Goal: Task Accomplishment & Management: Complete application form

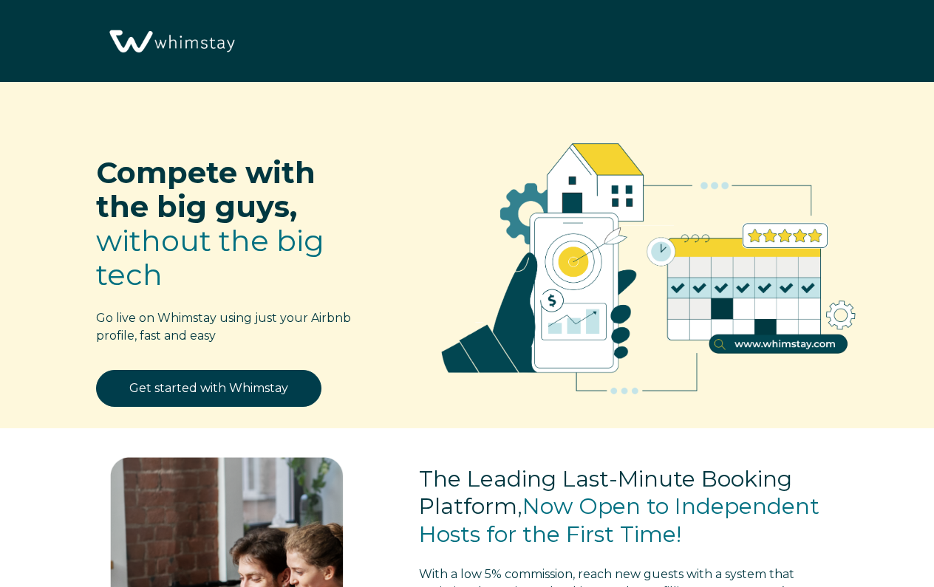
select select "US"
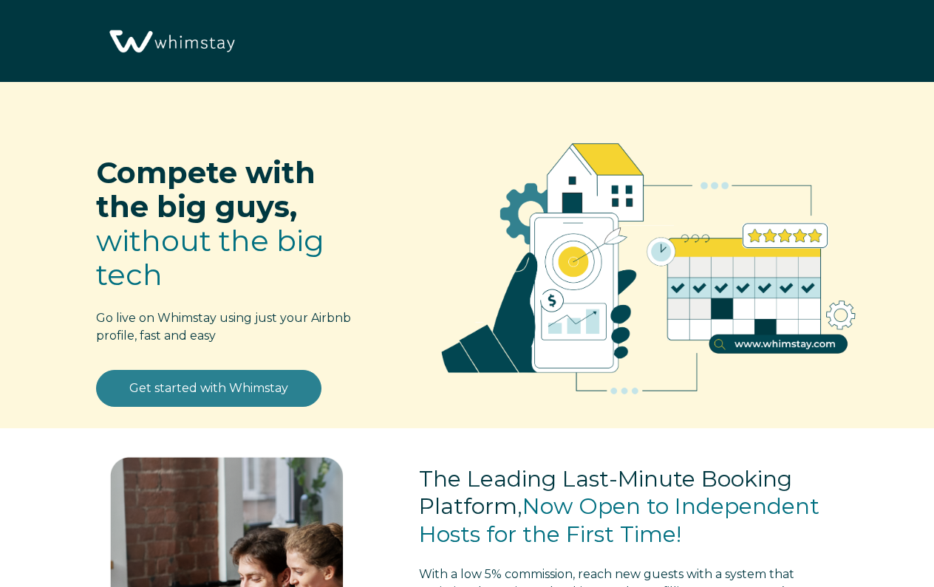
scroll to position [34, 0]
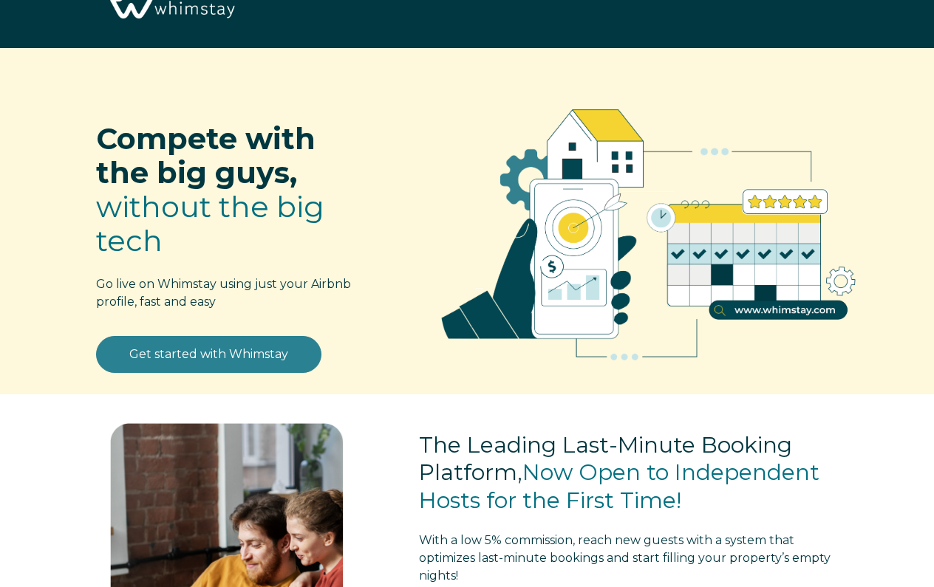
click at [219, 361] on link "Get started with Whimstay" at bounding box center [208, 354] width 225 height 37
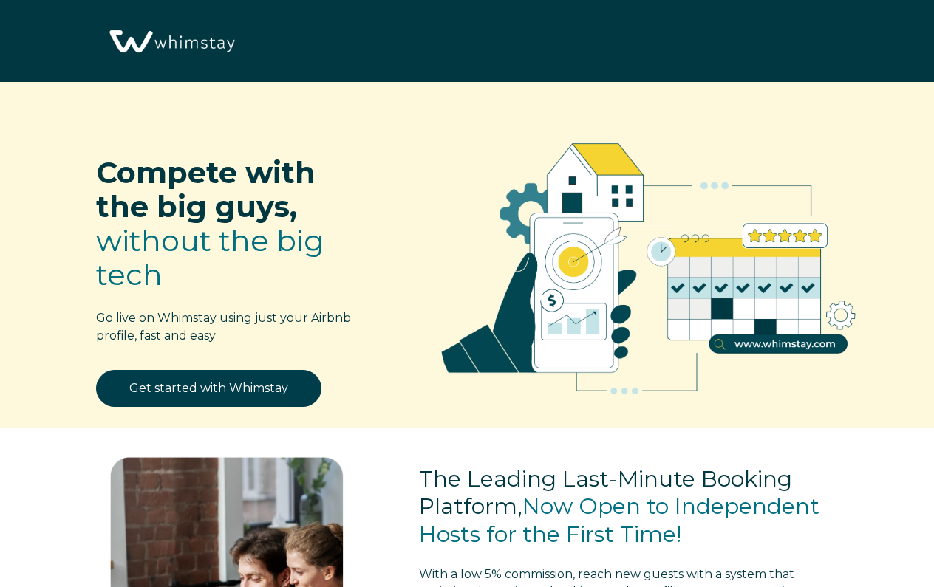
select select "US"
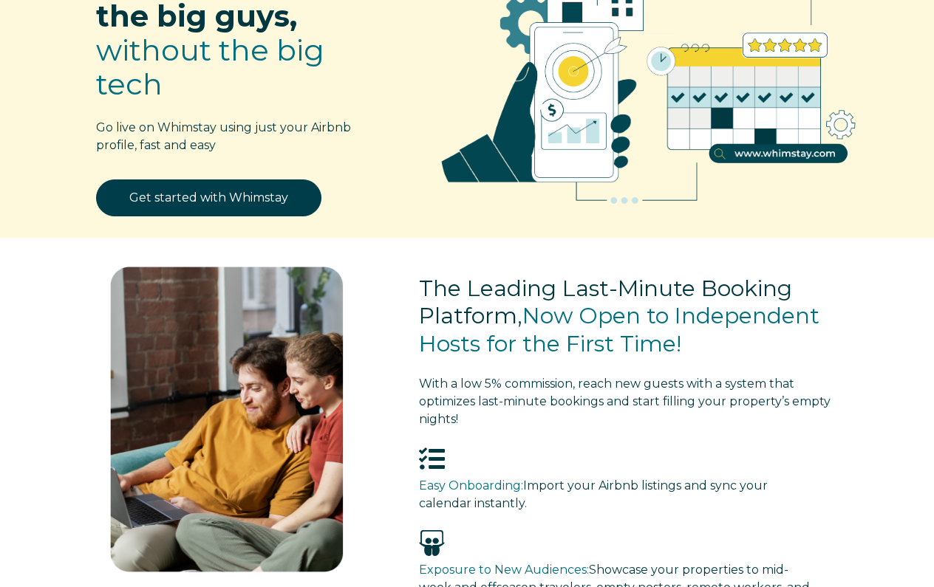
scroll to position [101, 0]
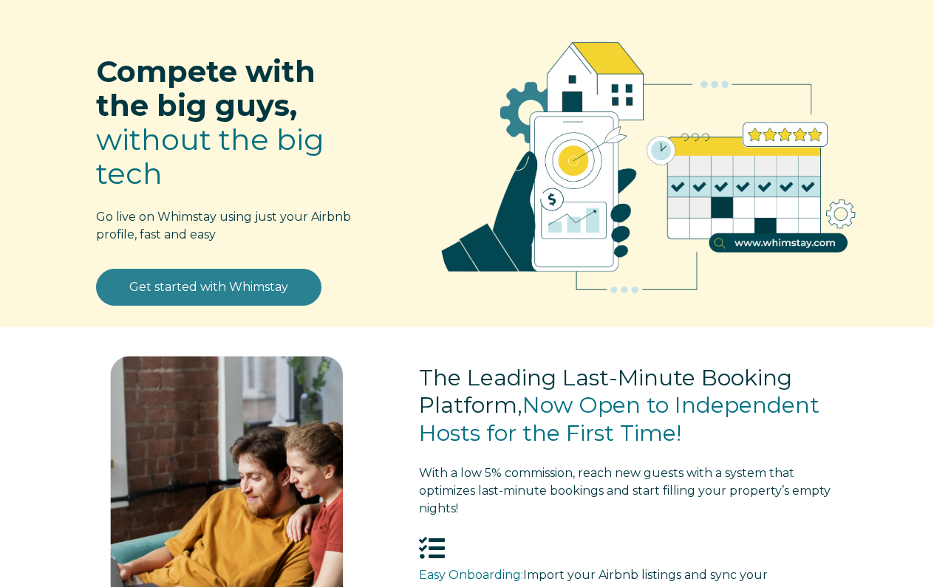
click at [246, 289] on link "Get started with Whimstay" at bounding box center [208, 287] width 225 height 37
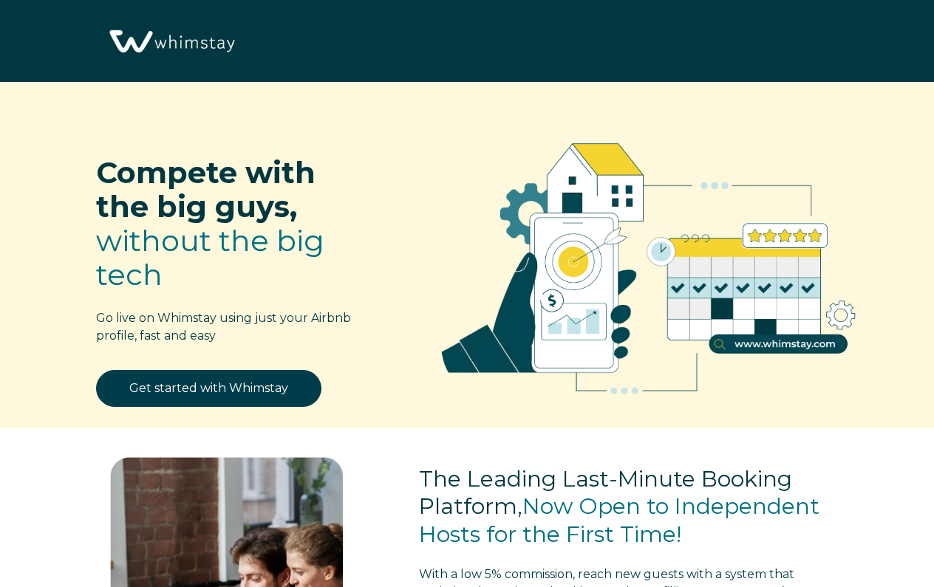
select select "US"
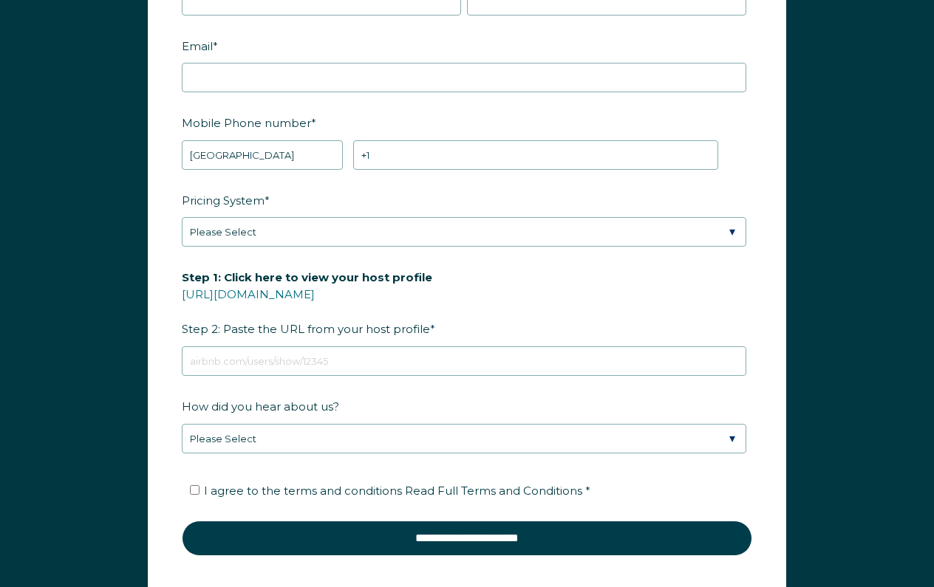
scroll to position [1841, 0]
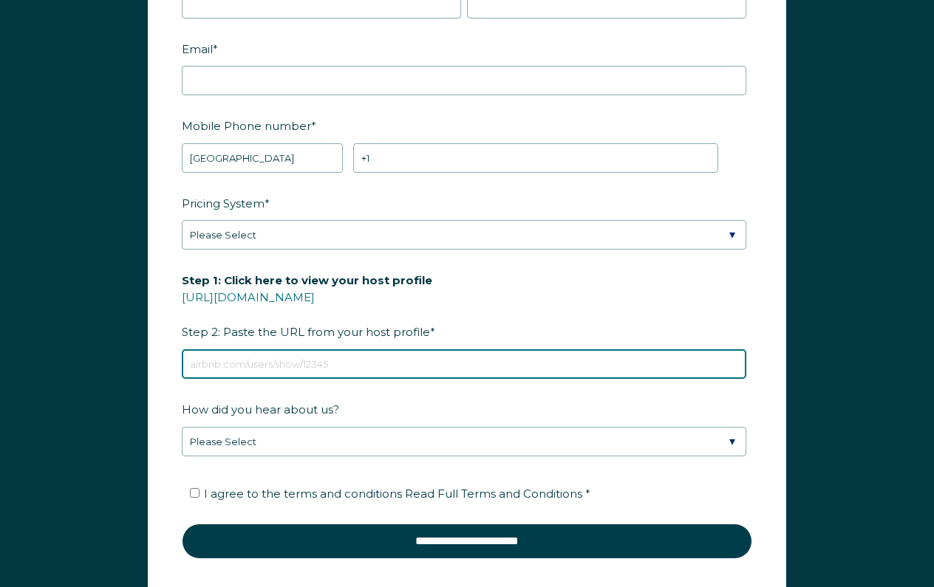
click at [335, 369] on input "Step 1: Click here to view your host profile [URL][DOMAIN_NAME] Step 2: Paste t…" at bounding box center [464, 365] width 565 height 30
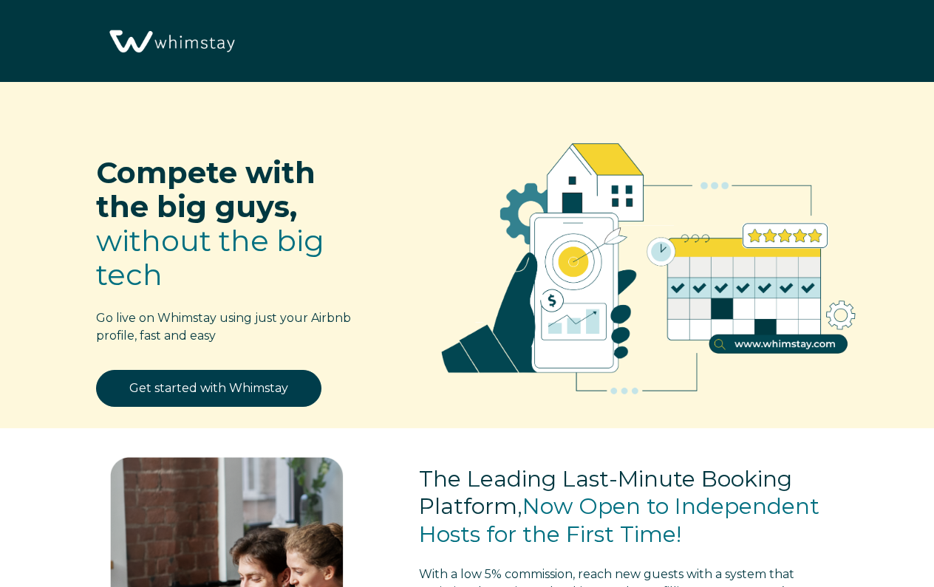
scroll to position [0, 0]
